Goal: Transaction & Acquisition: Purchase product/service

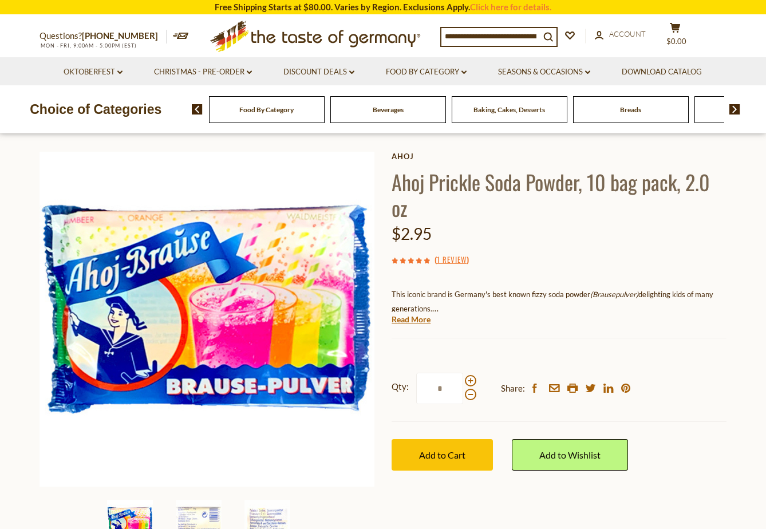
scroll to position [109, 0]
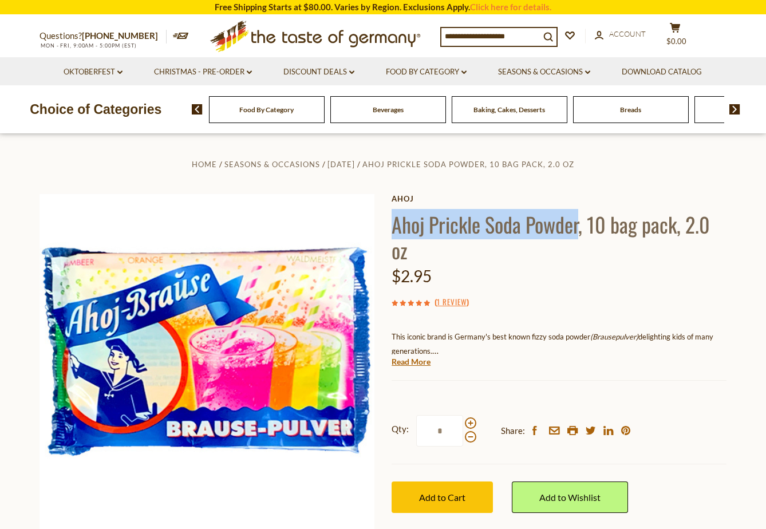
drag, startPoint x: 423, startPoint y: 226, endPoint x: 580, endPoint y: 227, distance: 156.9
click at [581, 227] on h1 "Ahoj Prickle Soda Powder, 10 bag pack, 2.0 oz" at bounding box center [559, 237] width 335 height 52
copy h1 "Ahoj Prickle Soda Powder"
